Goal: Task Accomplishment & Management: Use online tool/utility

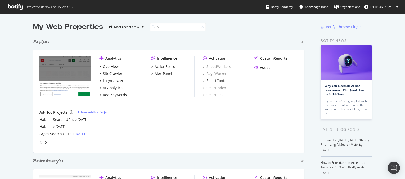
click at [76, 134] on link "[DATE]" at bounding box center [80, 134] width 10 height 4
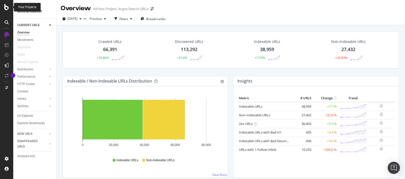
click at [6, 5] on icon at bounding box center [6, 7] width 5 height 6
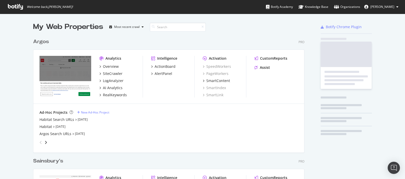
scroll to position [174, 395]
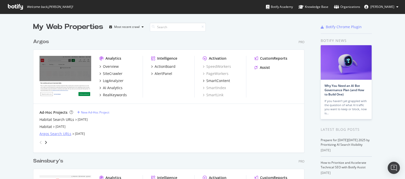
click at [52, 133] on div "Argos Search URLs" at bounding box center [55, 134] width 32 height 5
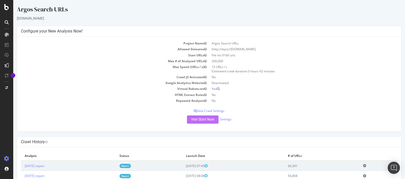
click at [199, 120] on button "Yes! Start Now" at bounding box center [203, 120] width 32 height 8
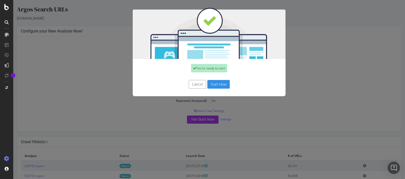
click at [213, 82] on button "Start Now" at bounding box center [218, 84] width 22 height 9
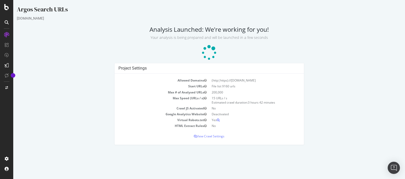
click at [7, 9] on icon at bounding box center [6, 7] width 5 height 6
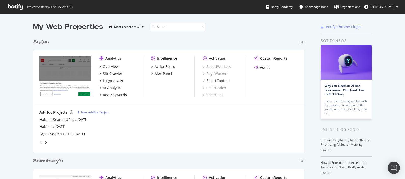
scroll to position [174, 395]
click at [114, 73] on div "SiteCrawler" at bounding box center [113, 73] width 20 height 5
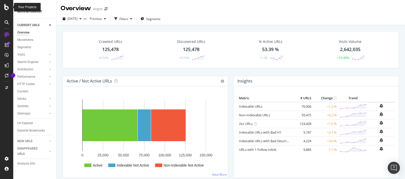
click at [5, 6] on icon at bounding box center [6, 7] width 5 height 6
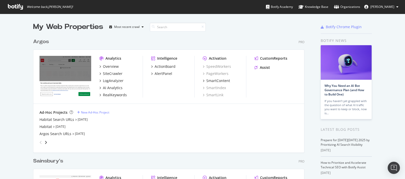
scroll to position [174, 395]
click at [110, 74] on div "SiteCrawler" at bounding box center [113, 73] width 20 height 5
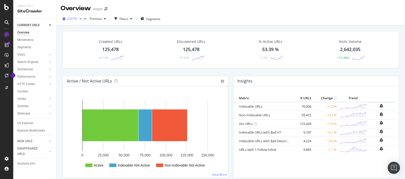
click at [83, 20] on div "button" at bounding box center [80, 18] width 6 height 3
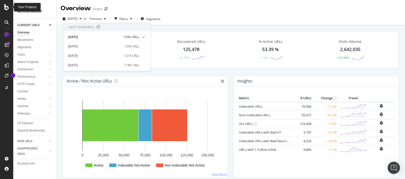
click at [5, 4] on icon at bounding box center [6, 7] width 5 height 6
